Goal: Task Accomplishment & Management: Complete application form

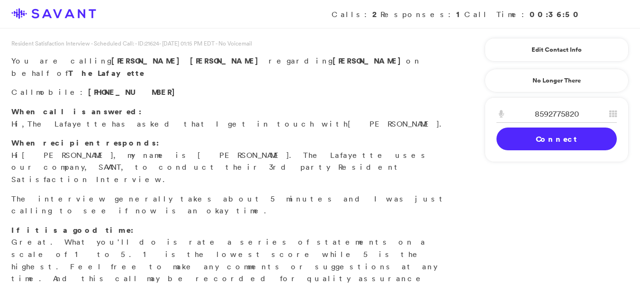
click at [539, 145] on link "Connect" at bounding box center [556, 138] width 120 height 23
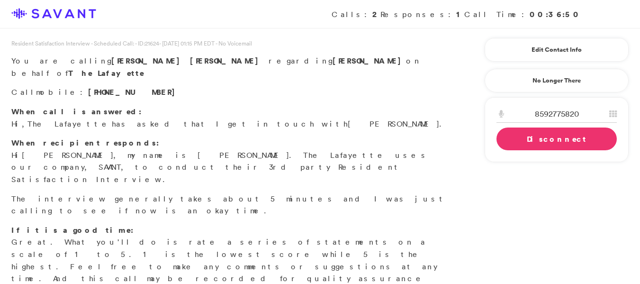
click at [529, 138] on link "Disconnect" at bounding box center [556, 138] width 120 height 23
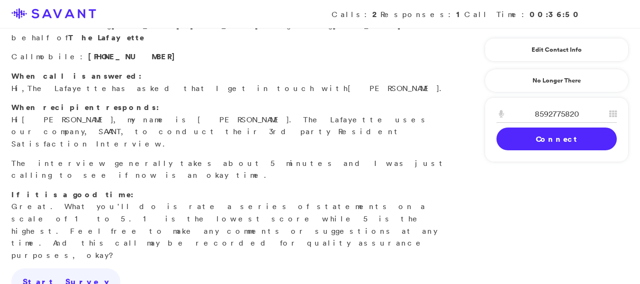
scroll to position [53, 0]
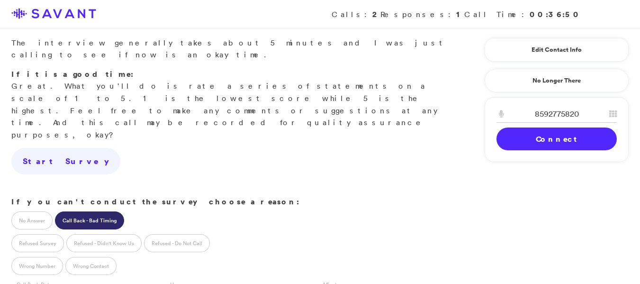
scroll to position [160, 0]
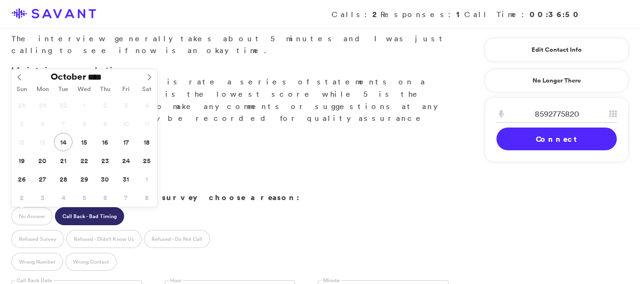
click at [65, 280] on input "text" at bounding box center [76, 289] width 131 height 18
type input "**********"
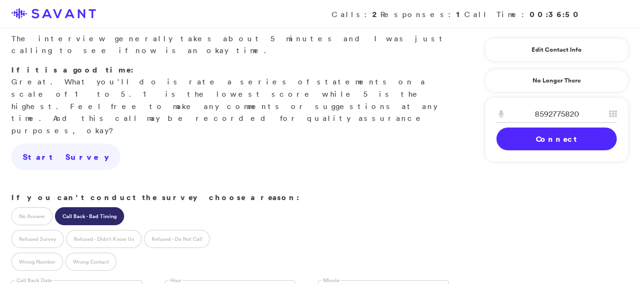
click at [201, 280] on link at bounding box center [230, 289] width 131 height 18
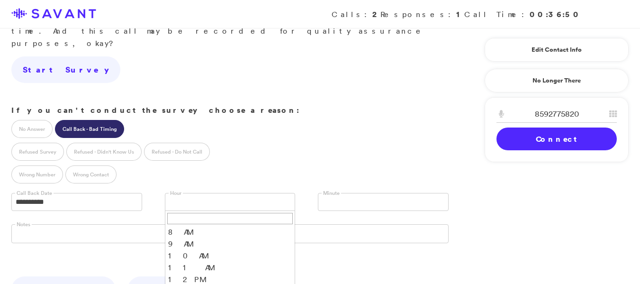
scroll to position [248, 0]
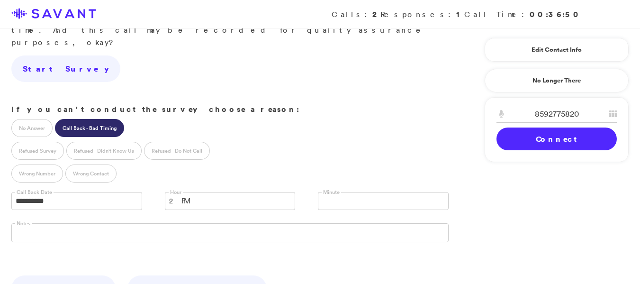
click at [366, 192] on link at bounding box center [383, 201] width 131 height 18
click at [340, 210] on li "00" at bounding box center [383, 216] width 130 height 12
click at [50, 275] on link "Save & Next" at bounding box center [63, 288] width 104 height 27
